Goal: Information Seeking & Learning: Learn about a topic

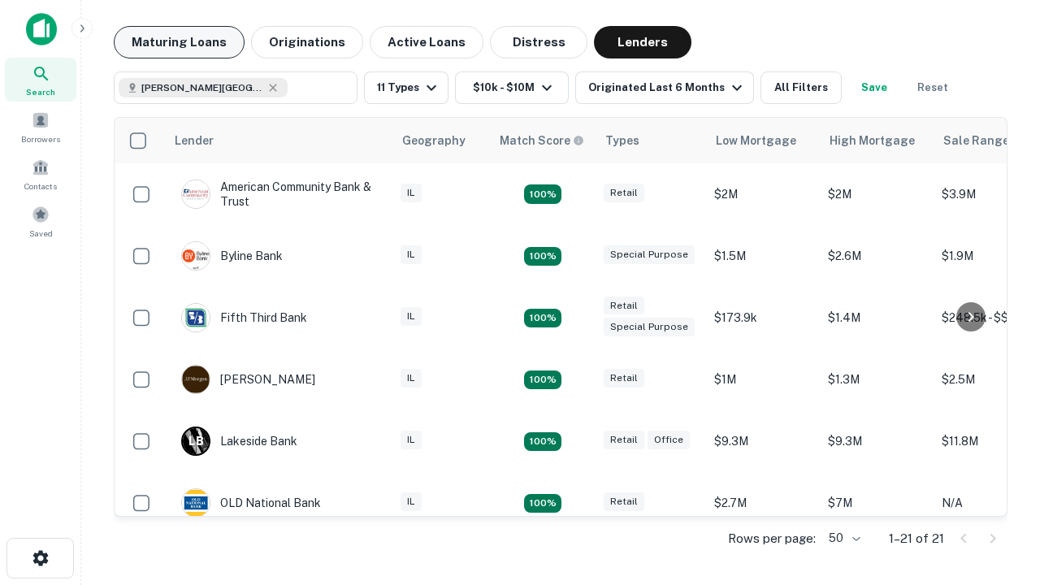
click at [179, 42] on button "Maturing Loans" at bounding box center [179, 42] width 131 height 32
